Goal: Contribute content: Contribute content

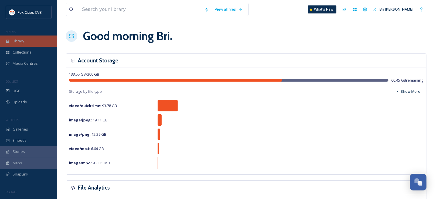
click at [35, 37] on div "Library" at bounding box center [28, 40] width 57 height 11
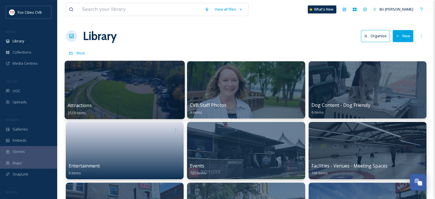
click at [118, 84] on div at bounding box center [125, 90] width 120 height 58
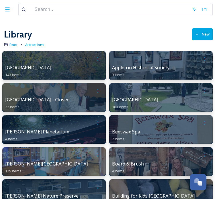
click at [200, 38] on button "New" at bounding box center [202, 34] width 21 height 12
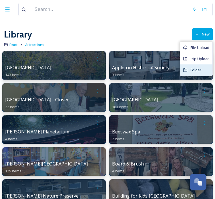
click at [195, 74] on div "Folder" at bounding box center [196, 69] width 32 height 11
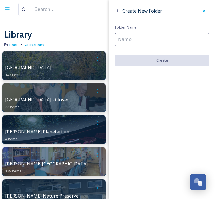
click at [174, 37] on input at bounding box center [162, 39] width 94 height 13
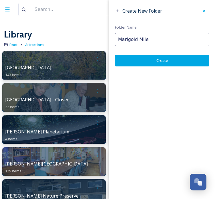
type input "Marigold Mile"
click at [165, 61] on button "Create" at bounding box center [162, 61] width 94 height 12
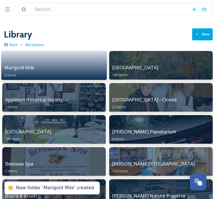
click at [88, 64] on div at bounding box center [54, 59] width 100 height 11
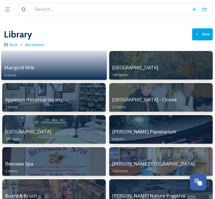
click at [88, 64] on div at bounding box center [54, 59] width 100 height 11
click at [56, 63] on div at bounding box center [54, 59] width 100 height 11
click at [82, 62] on div at bounding box center [54, 59] width 100 height 11
click at [44, 73] on div "Marigold Mile 0 items" at bounding box center [54, 70] width 100 height 13
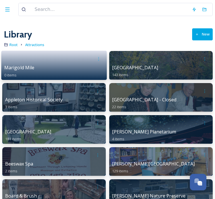
click at [24, 68] on span "Marigold Mile" at bounding box center [19, 67] width 30 height 6
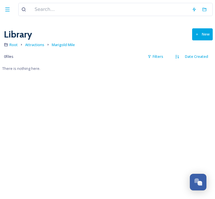
click at [198, 35] on icon at bounding box center [197, 35] width 4 height 4
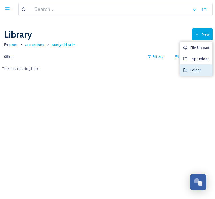
click at [196, 71] on span "Folder" at bounding box center [196, 69] width 11 height 5
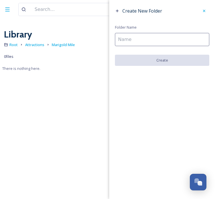
click at [175, 37] on input at bounding box center [162, 39] width 94 height 13
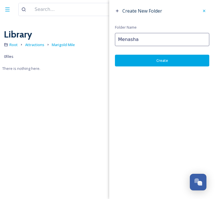
type input "Menasha"
click at [174, 58] on button "Create" at bounding box center [162, 61] width 94 height 12
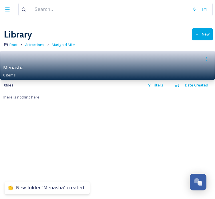
click at [108, 67] on div "Menasha 0 items" at bounding box center [107, 70] width 209 height 13
click at [85, 71] on div "Menasha 0 items" at bounding box center [107, 70] width 209 height 13
click at [66, 63] on div at bounding box center [107, 59] width 209 height 11
click at [15, 57] on div at bounding box center [107, 59] width 209 height 11
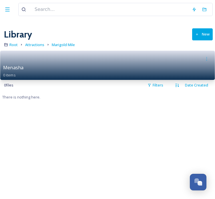
click at [1, 53] on div "Menasha 0 items" at bounding box center [107, 65] width 215 height 29
click at [5, 66] on span "Menasha" at bounding box center [13, 67] width 20 height 6
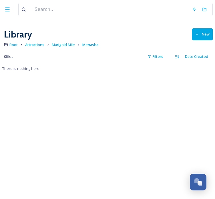
click at [196, 34] on icon at bounding box center [197, 35] width 4 height 4
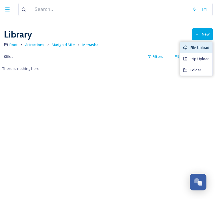
click at [208, 50] on div "File Upload" at bounding box center [196, 47] width 32 height 11
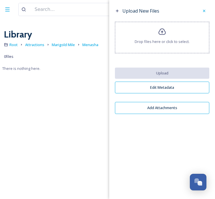
click at [180, 36] on div "Drop files here or click to select." at bounding box center [162, 37] width 94 height 31
click at [171, 37] on div "Drop files here or click to select." at bounding box center [162, 37] width 94 height 31
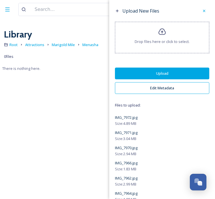
click at [158, 89] on button "Edit Metadata" at bounding box center [162, 88] width 94 height 12
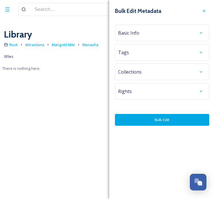
click at [139, 36] on div "Basic Info" at bounding box center [162, 33] width 88 height 10
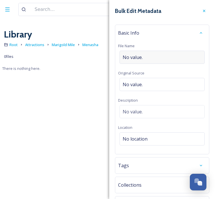
click at [142, 56] on span "No value." at bounding box center [133, 57] width 20 height 7
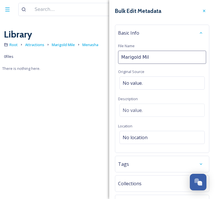
type input "Marigold Mile"
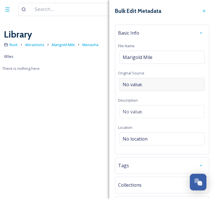
click at [129, 81] on span "No value." at bounding box center [133, 84] width 20 height 7
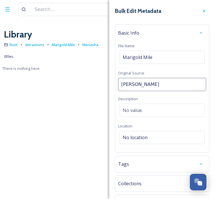
type input "[PERSON_NAME]"
click at [138, 137] on span "No location" at bounding box center [135, 137] width 25 height 7
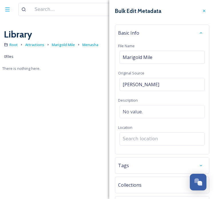
click at [138, 137] on input at bounding box center [162, 139] width 85 height 13
type input "Menasha"
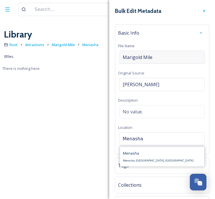
click at [181, 58] on div "Marigold Mile" at bounding box center [162, 57] width 85 height 13
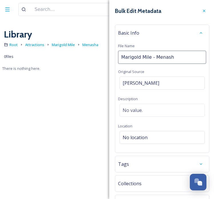
type input "Marigold Mile - Menasha"
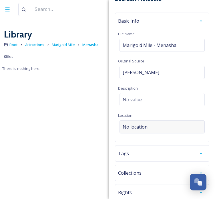
click at [152, 126] on div "No location" at bounding box center [162, 126] width 85 height 13
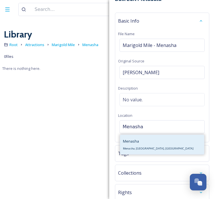
click at [140, 140] on div "[PERSON_NAME], [GEOGRAPHIC_DATA], [GEOGRAPHIC_DATA]" at bounding box center [158, 145] width 71 height 14
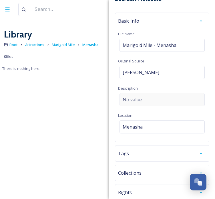
click at [146, 97] on div "No value." at bounding box center [162, 99] width 85 height 13
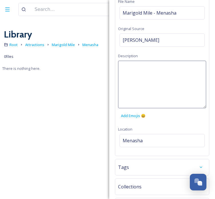
click at [140, 162] on div "Tags" at bounding box center [162, 167] width 88 height 10
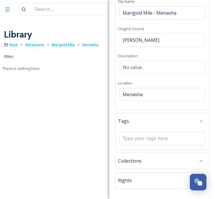
scroll to position [65, 0]
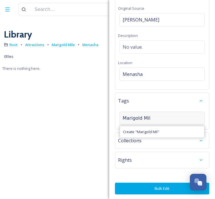
type input "Marigold Mile"
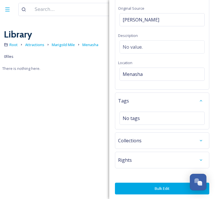
click at [140, 137] on span "Collections" at bounding box center [129, 140] width 23 height 7
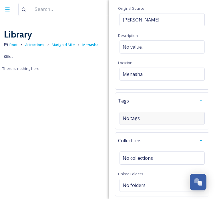
click at [141, 122] on div "No tags" at bounding box center [162, 118] width 85 height 13
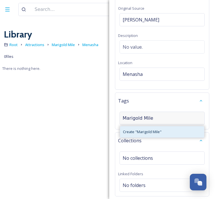
click at [141, 127] on div "Create " Marigold Mile "" at bounding box center [162, 131] width 84 height 11
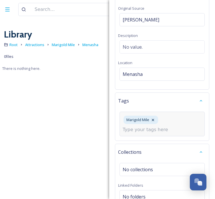
scroll to position [123, 0]
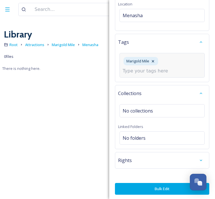
click at [136, 191] on button "Bulk Edit" at bounding box center [162, 189] width 94 height 12
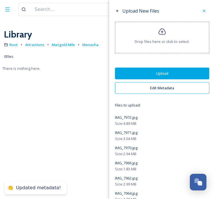
click at [142, 74] on button "Upload" at bounding box center [162, 74] width 94 height 12
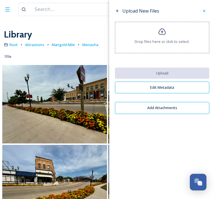
click at [163, 34] on icon at bounding box center [162, 32] width 8 height 8
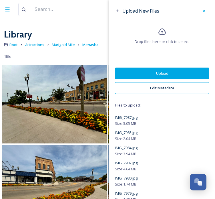
click at [156, 89] on button "Edit Metadata" at bounding box center [162, 88] width 94 height 12
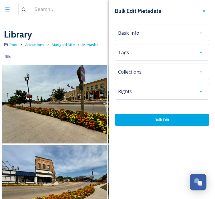
click at [153, 41] on div "Basic Info" at bounding box center [162, 33] width 94 height 17
click at [152, 36] on div "Basic Info" at bounding box center [162, 33] width 88 height 10
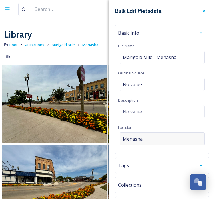
scroll to position [6, 0]
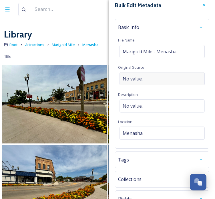
click at [145, 80] on div "No value." at bounding box center [162, 78] width 85 height 13
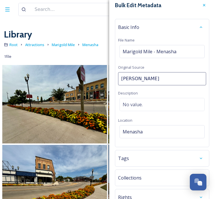
type input "[PERSON_NAME]"
click at [127, 119] on div "Basic Info File Name [PERSON_NAME] - Menasha Original Source [PERSON_NAME] Desc…" at bounding box center [162, 83] width 94 height 128
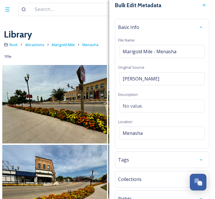
scroll to position [44, 0]
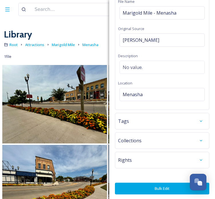
click at [134, 188] on button "Bulk Edit" at bounding box center [162, 189] width 94 height 12
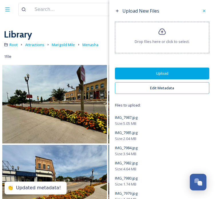
click at [164, 69] on button "Upload" at bounding box center [162, 74] width 94 height 12
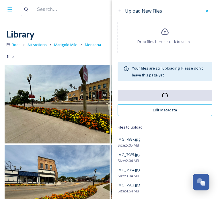
scroll to position [111, 0]
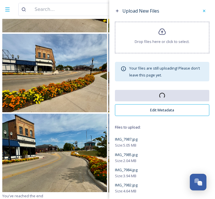
click at [44, 139] on img at bounding box center [54, 153] width 105 height 78
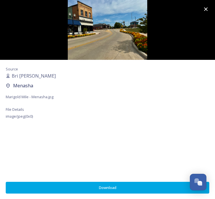
scroll to position [111, 0]
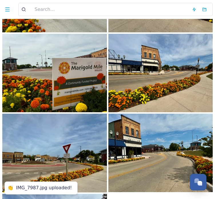
click at [44, 139] on div at bounding box center [54, 113] width 105 height 318
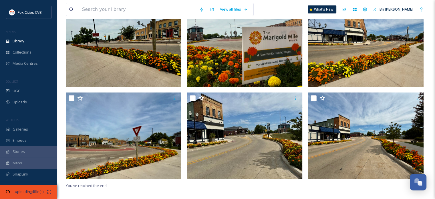
scroll to position [0, 0]
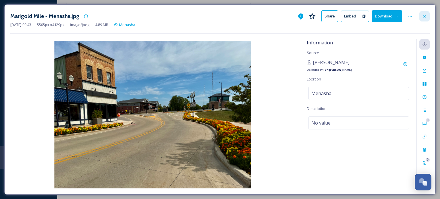
click at [428, 15] on div at bounding box center [424, 16] width 10 height 10
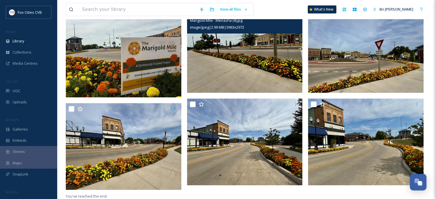
scroll to position [254, 0]
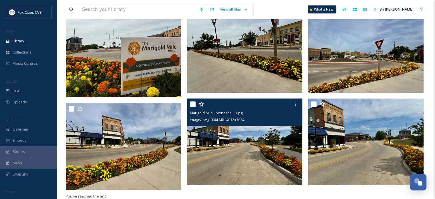
click at [255, 159] on img at bounding box center [245, 141] width 116 height 87
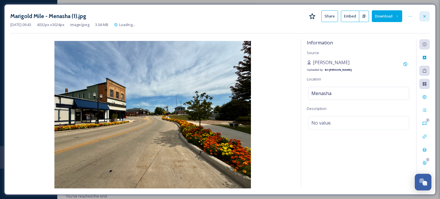
click at [425, 13] on div at bounding box center [424, 16] width 10 height 10
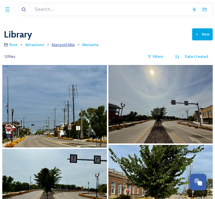
click at [65, 44] on span "Marigold Mile" at bounding box center [63, 44] width 23 height 5
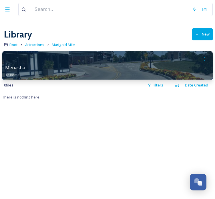
click at [199, 38] on button "New" at bounding box center [202, 34] width 21 height 12
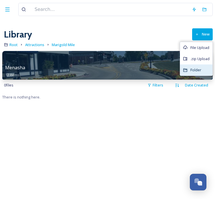
click at [193, 70] on span "Folder" at bounding box center [196, 69] width 11 height 5
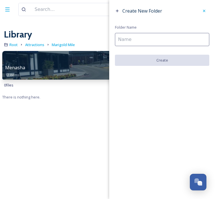
click at [171, 35] on input at bounding box center [162, 39] width 94 height 13
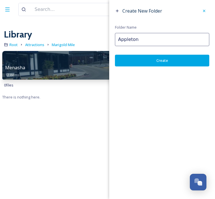
type input "Appleton"
click at [171, 62] on button "Create" at bounding box center [162, 61] width 94 height 12
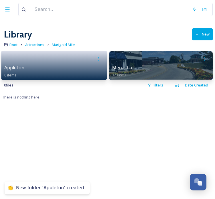
click at [69, 72] on div "Appleton 0 items" at bounding box center [54, 70] width 100 height 13
click at [19, 62] on div at bounding box center [54, 59] width 100 height 11
click at [8, 55] on div at bounding box center [54, 59] width 100 height 11
click at [7, 64] on div "Appleton 0 items" at bounding box center [54, 70] width 100 height 13
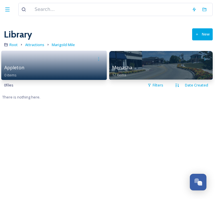
click at [8, 64] on div "Appleton 0 items" at bounding box center [54, 70] width 100 height 13
click at [51, 62] on div at bounding box center [54, 59] width 100 height 11
click at [24, 62] on div at bounding box center [54, 59] width 100 height 11
click at [22, 68] on span "Appleton" at bounding box center [14, 67] width 20 height 6
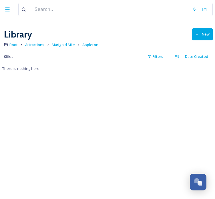
click at [205, 33] on button "New" at bounding box center [202, 34] width 21 height 12
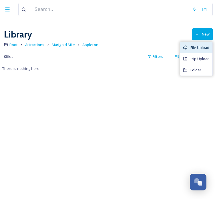
click at [198, 42] on div "File Upload" at bounding box center [196, 47] width 32 height 11
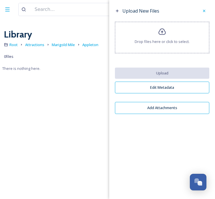
click at [186, 37] on div "Drop files here or click to select." at bounding box center [162, 37] width 94 height 31
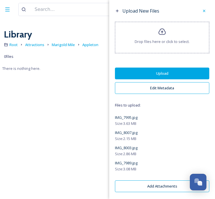
click at [157, 84] on button "Edit Metadata" at bounding box center [162, 88] width 94 height 12
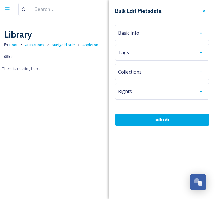
click at [143, 33] on div "Basic Info" at bounding box center [162, 33] width 88 height 10
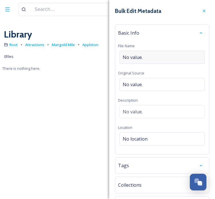
click at [131, 58] on span "No value." at bounding box center [133, 57] width 20 height 7
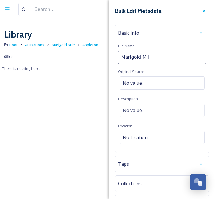
type input "Marigold Mile"
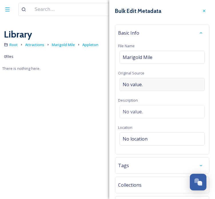
click at [134, 81] on span "No value." at bounding box center [133, 84] width 20 height 7
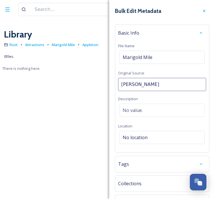
type input "[PERSON_NAME]"
click at [139, 135] on span "No location" at bounding box center [135, 137] width 25 height 7
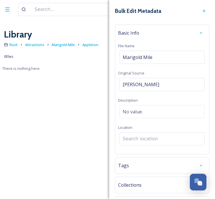
click at [139, 135] on input at bounding box center [162, 139] width 85 height 13
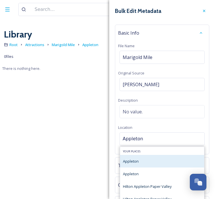
type input "Appleton"
click at [143, 164] on div "Appleton" at bounding box center [162, 161] width 84 height 13
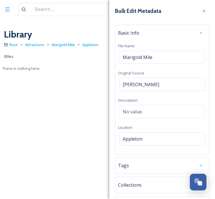
scroll to position [31, 0]
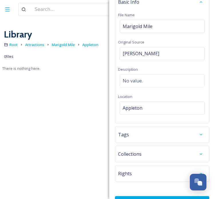
click at [138, 135] on div "Tags" at bounding box center [162, 134] width 88 height 10
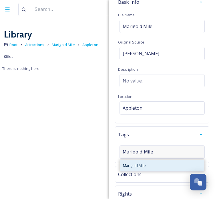
type input "Marigold Mile"
click at [153, 166] on div "Marigold Mile" at bounding box center [162, 165] width 84 height 11
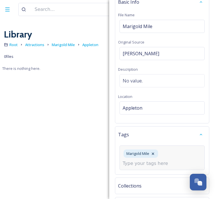
scroll to position [76, 0]
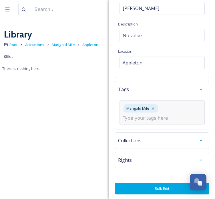
click at [152, 187] on button "Bulk Edit" at bounding box center [162, 189] width 94 height 12
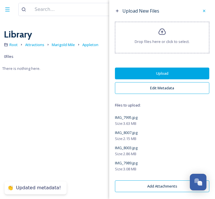
click at [156, 72] on button "Upload" at bounding box center [162, 74] width 94 height 12
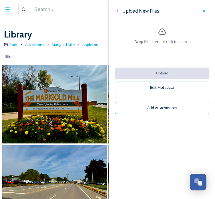
click at [168, 41] on span "Drop files here or click to select." at bounding box center [162, 41] width 55 height 5
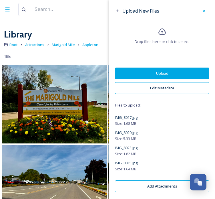
drag, startPoint x: 177, startPoint y: 68, endPoint x: 181, endPoint y: 60, distance: 8.8
click at [181, 60] on div "Upload New Files Drop files here or click to select. Upload Edit Metadata Files…" at bounding box center [162, 100] width 106 height 201
click at [172, 88] on button "Edit Metadata" at bounding box center [162, 88] width 94 height 12
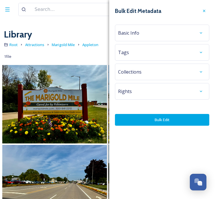
click at [187, 37] on div "Basic Info" at bounding box center [162, 33] width 88 height 10
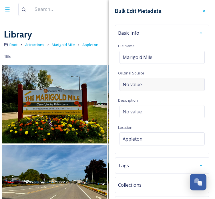
click at [160, 86] on div "No value." at bounding box center [162, 84] width 85 height 13
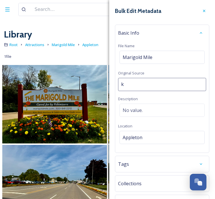
type input "[PERSON_NAME]"
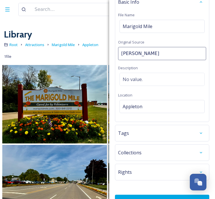
scroll to position [43, 0]
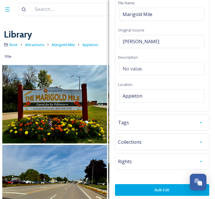
click at [129, 121] on div "Tags" at bounding box center [162, 122] width 88 height 10
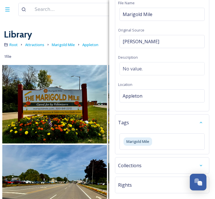
scroll to position [68, 0]
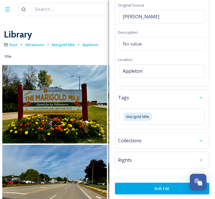
click at [133, 187] on button "Bulk Edit" at bounding box center [162, 189] width 94 height 12
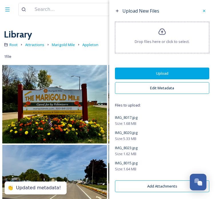
click at [166, 70] on button "Upload" at bounding box center [162, 74] width 94 height 12
